Goal: Find specific page/section: Find specific page/section

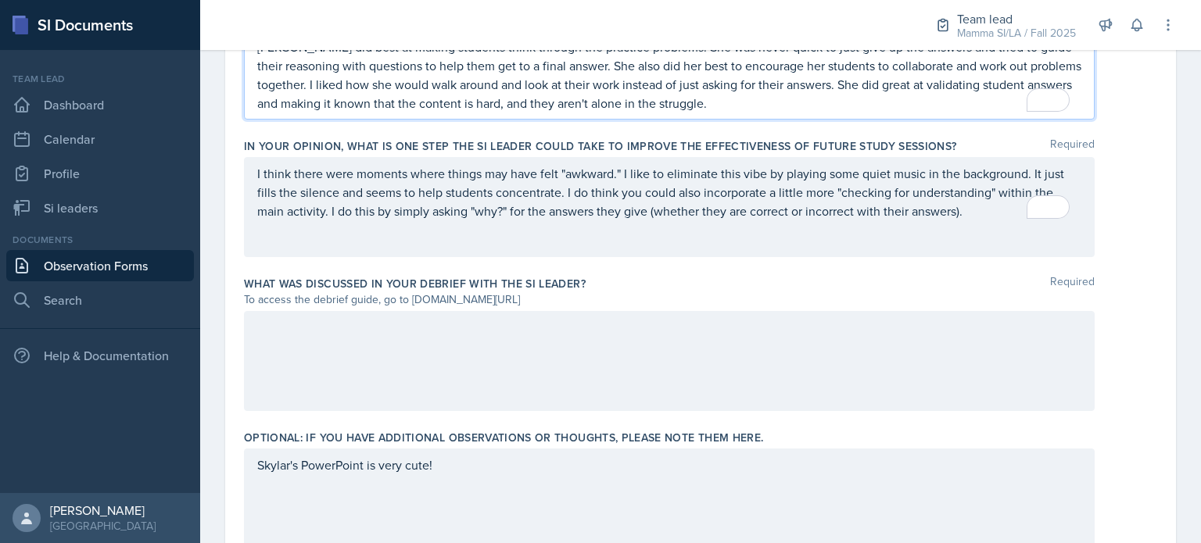
scroll to position [1053, 0]
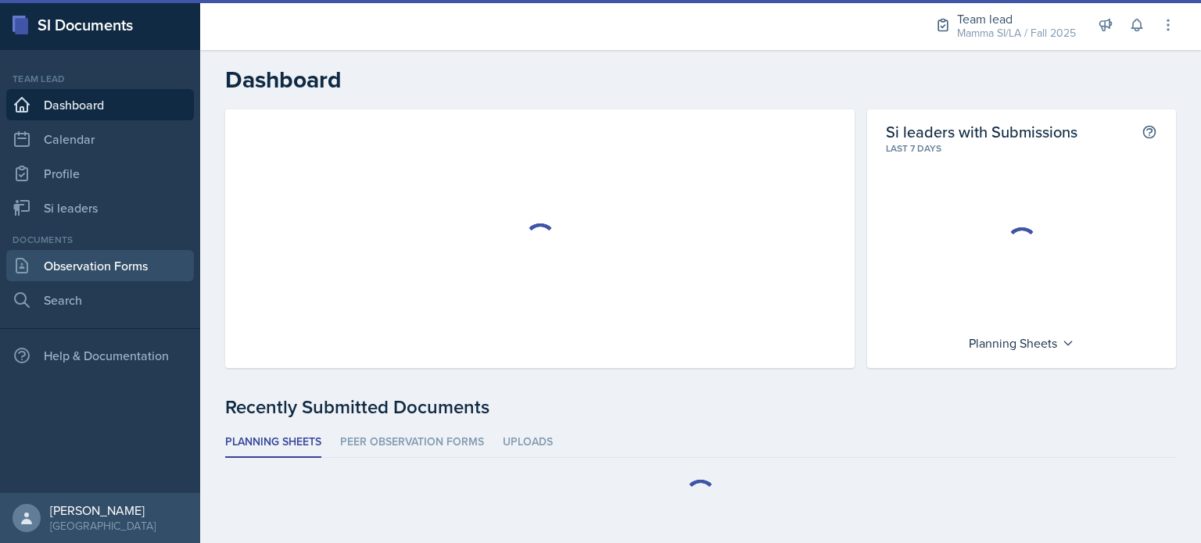
click at [153, 265] on link "Observation Forms" at bounding box center [100, 265] width 188 height 31
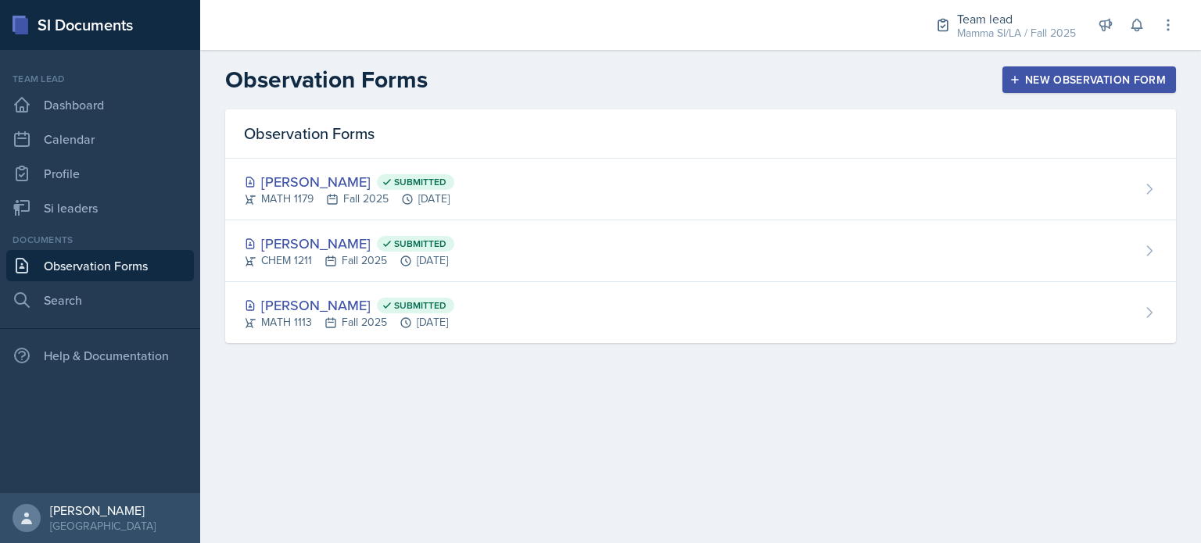
click at [97, 278] on link "Observation Forms" at bounding box center [100, 265] width 188 height 31
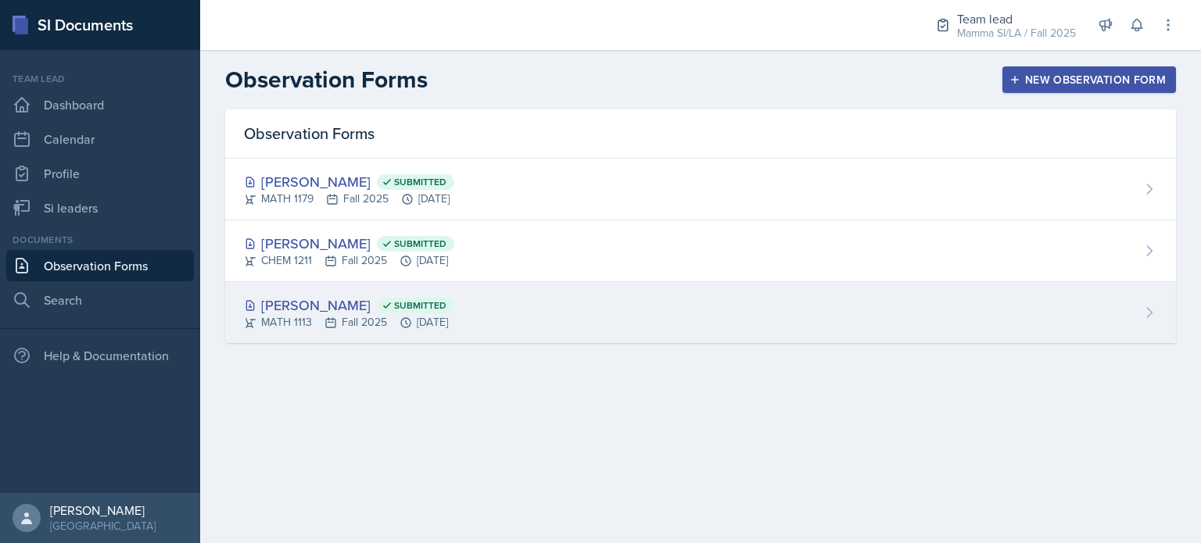
click at [530, 306] on div "Michael Golsen Submitted MATH 1113 Fall 2025 Aug 25th, 2025" at bounding box center [700, 312] width 951 height 61
